Goal: Task Accomplishment & Management: Manage account settings

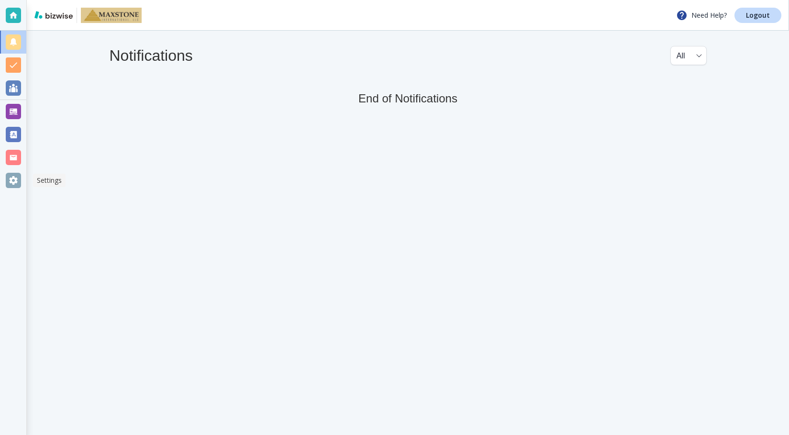
click at [13, 184] on div at bounding box center [13, 180] width 15 height 15
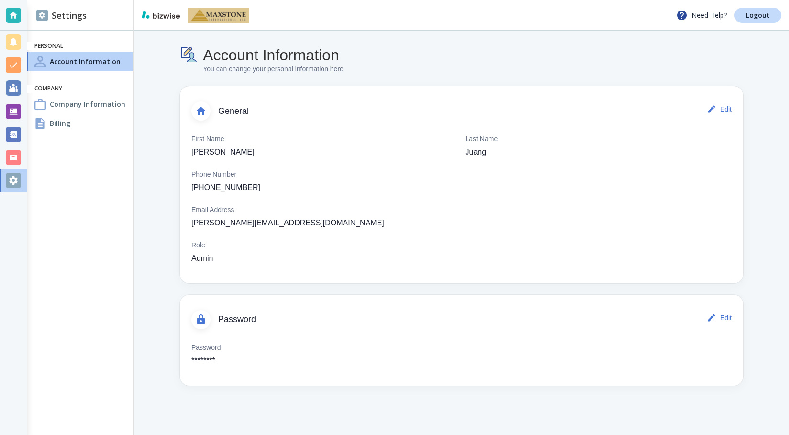
click at [82, 120] on div "Billing" at bounding box center [80, 123] width 107 height 19
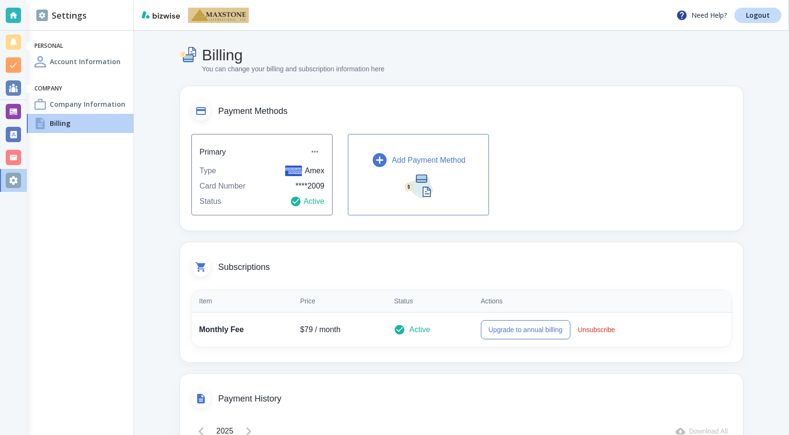
scroll to position [96, 0]
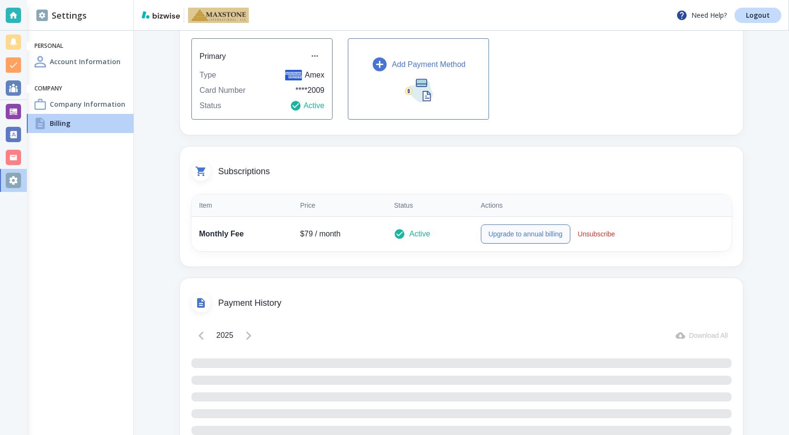
click at [517, 235] on button "Upgrade to annual billing" at bounding box center [525, 233] width 89 height 19
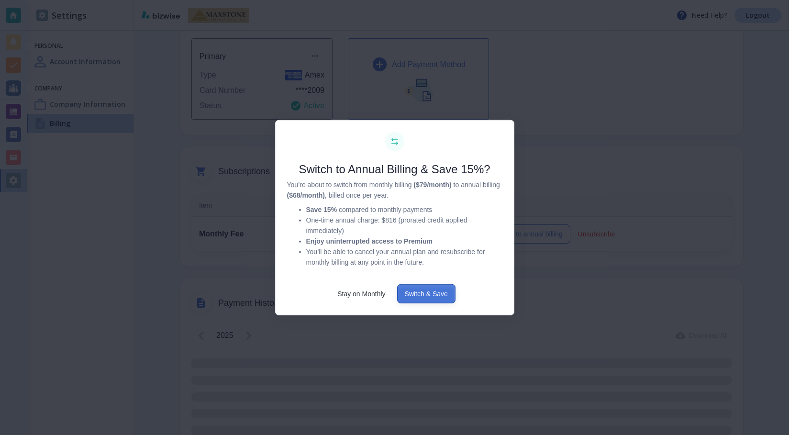
click at [429, 291] on button "Switch & Save" at bounding box center [426, 293] width 58 height 19
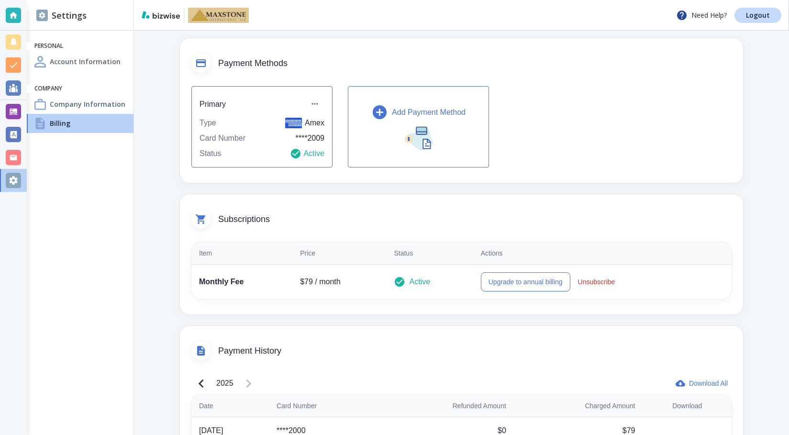
scroll to position [0, 0]
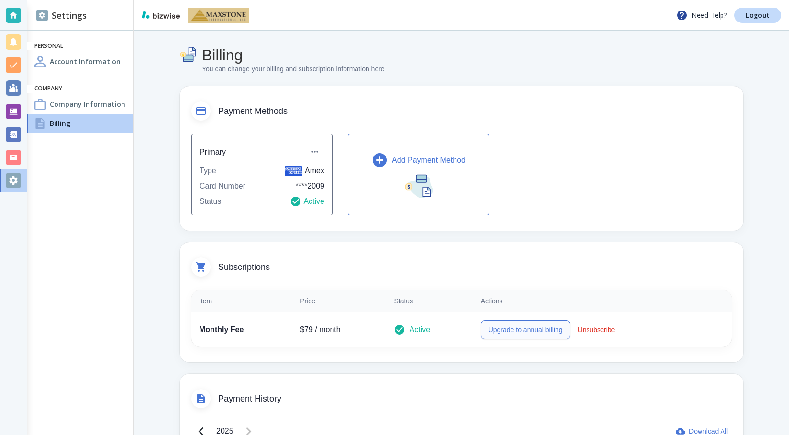
click at [518, 328] on button "Upgrade to annual billing" at bounding box center [525, 329] width 89 height 19
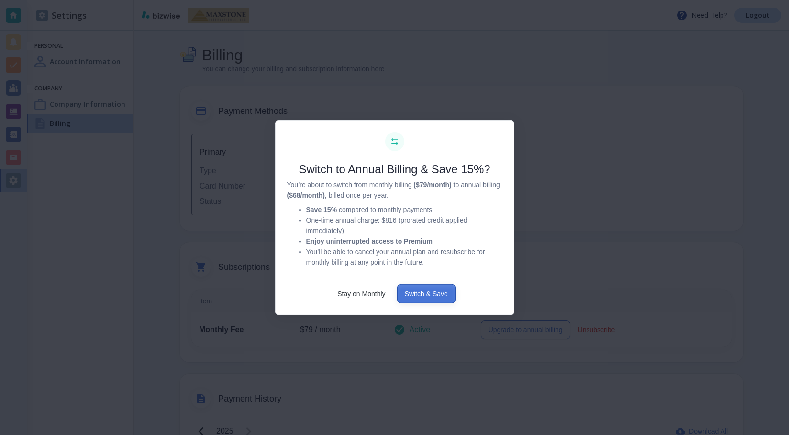
click at [435, 289] on button "Switch & Save" at bounding box center [426, 293] width 58 height 19
